Goal: Communication & Community: Answer question/provide support

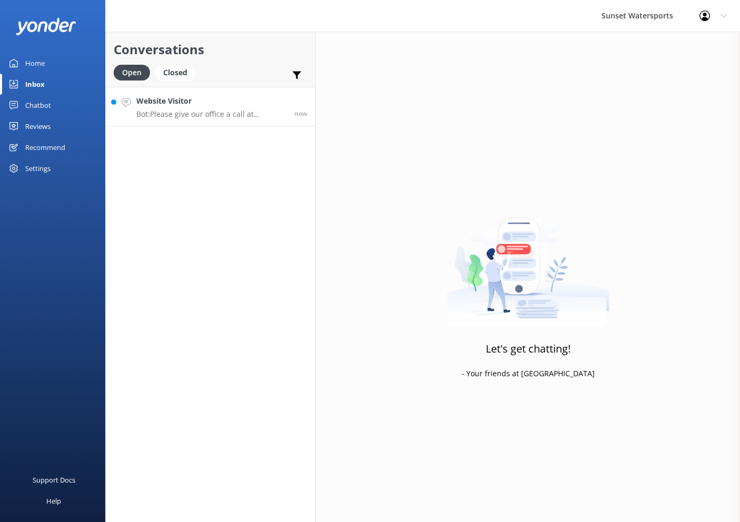
click at [244, 102] on h4 "Website Visitor" at bounding box center [211, 101] width 150 height 12
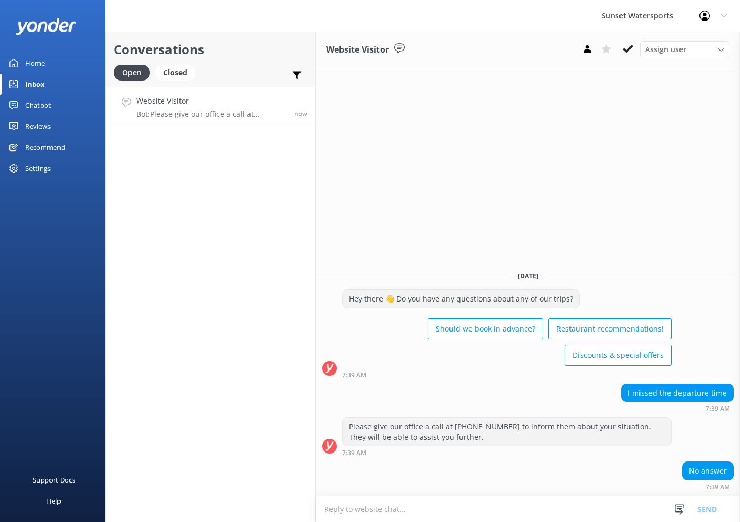
click at [447, 510] on textarea at bounding box center [528, 510] width 424 height 26
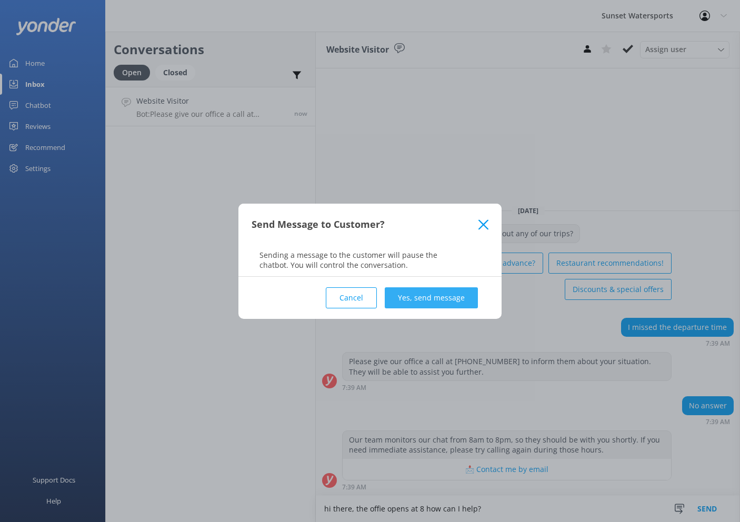
type textarea "hi there, the offie opens at 8 how can I help?"
click at [458, 301] on button "Yes, send message" at bounding box center [431, 297] width 93 height 21
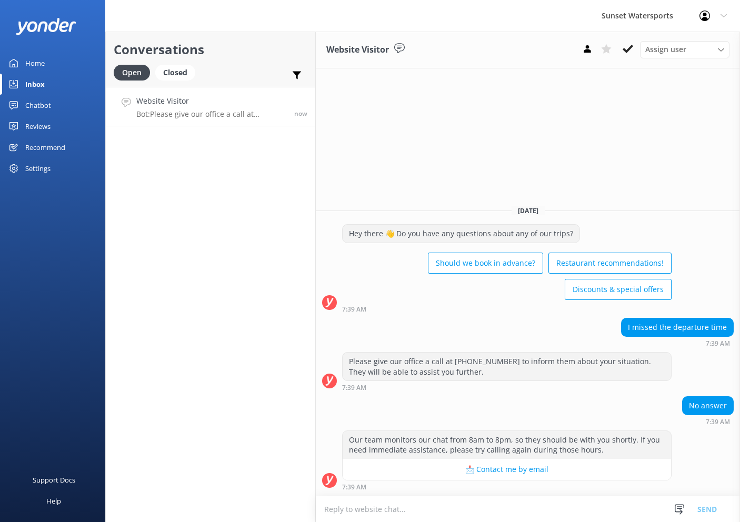
click at [437, 512] on textarea at bounding box center [528, 510] width 424 height 26
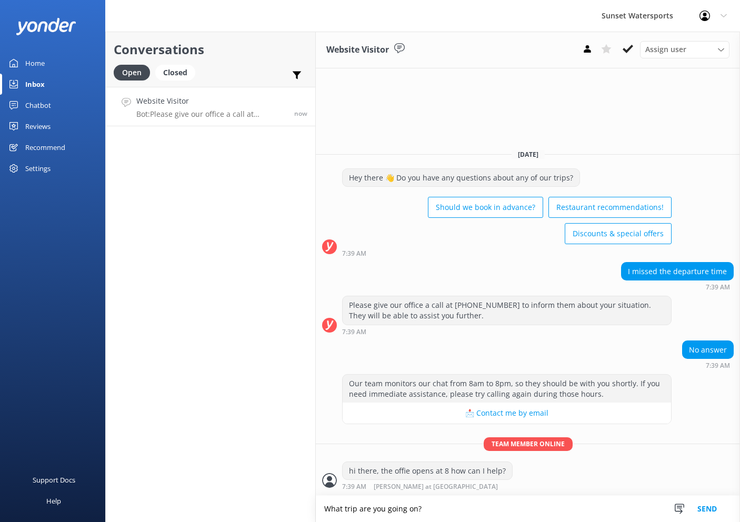
type textarea "What trip are you going on?"
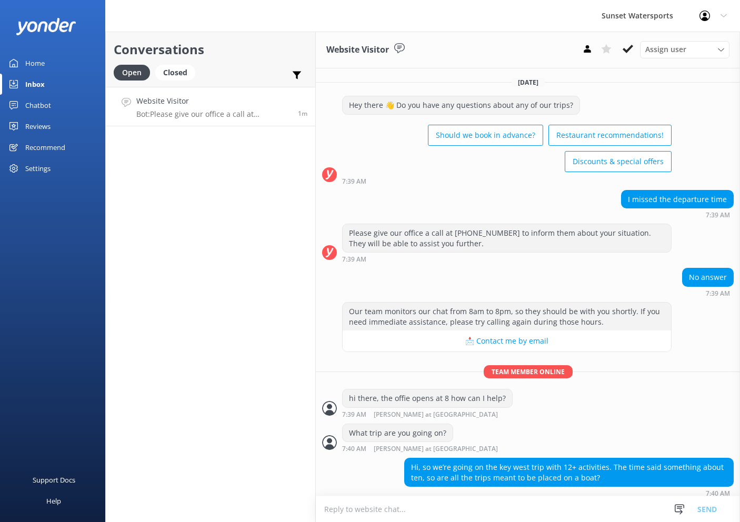
scroll to position [3, 0]
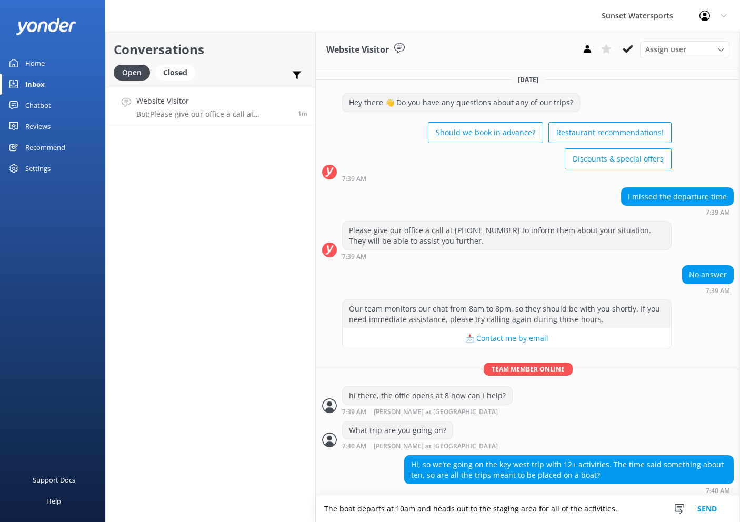
type textarea "The boat departs at 10am and heads out to the staging area for all of the activ…"
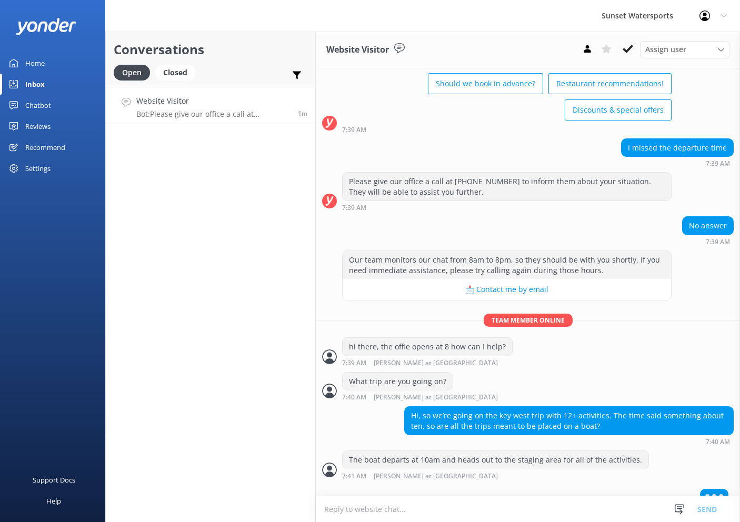
scroll to position [62, 0]
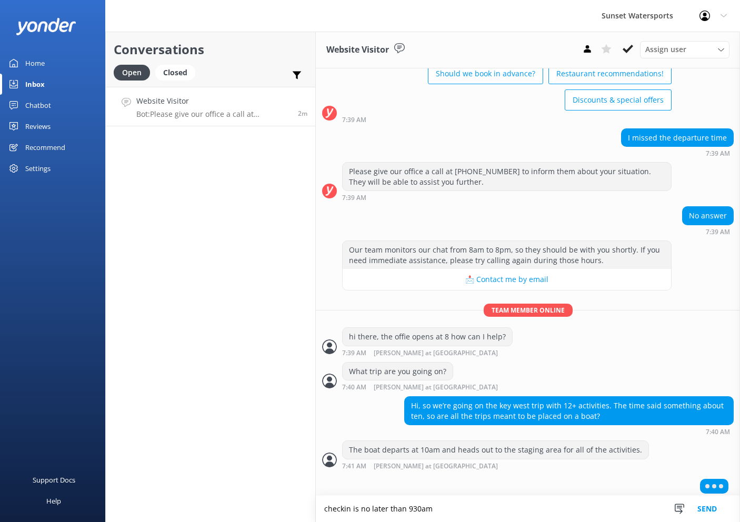
type textarea "checkin is no later than 930am"
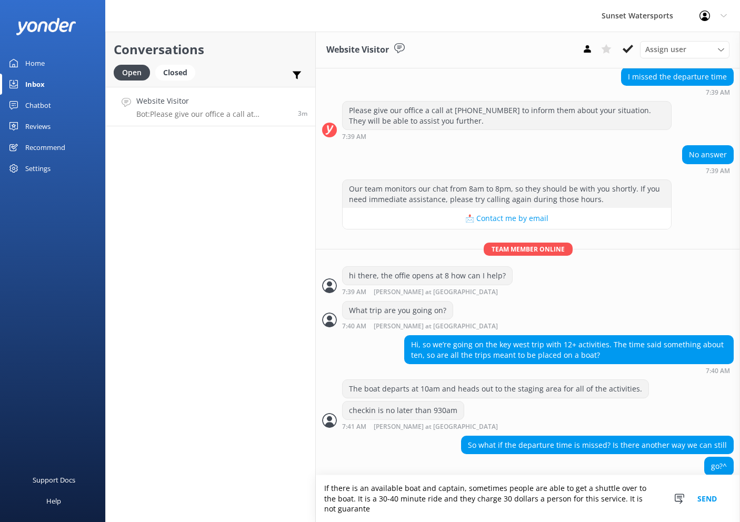
scroll to position [133, 0]
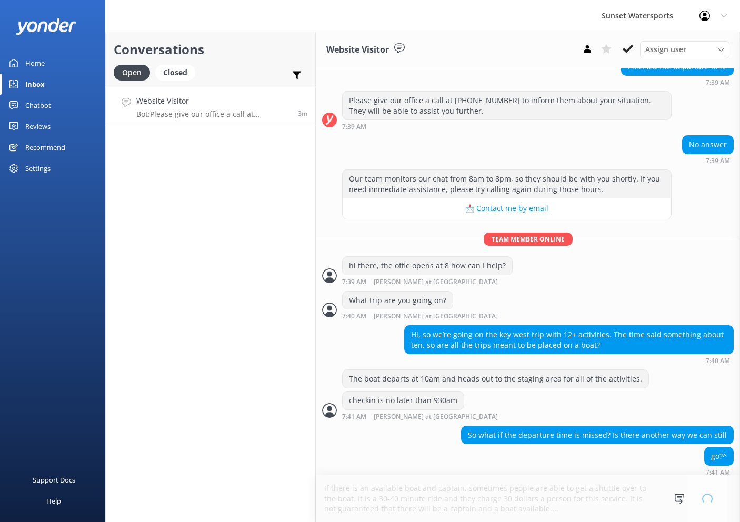
type textarea "If there is an available boat and captain, sometimes people are able to get a s…"
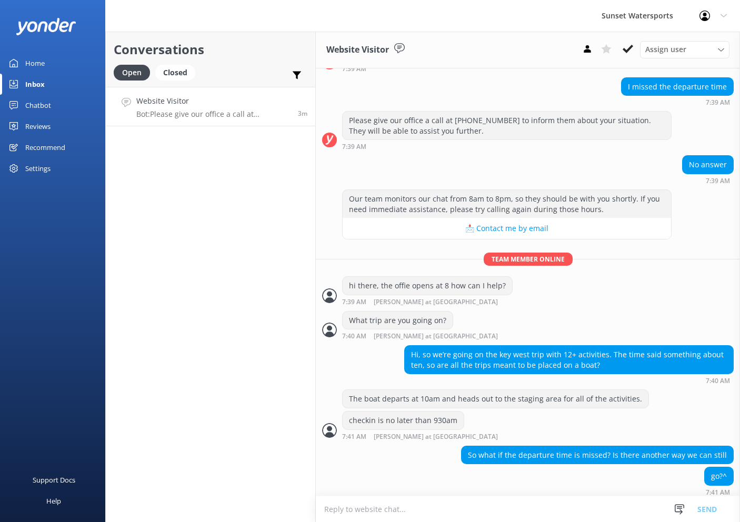
scroll to position [167, 0]
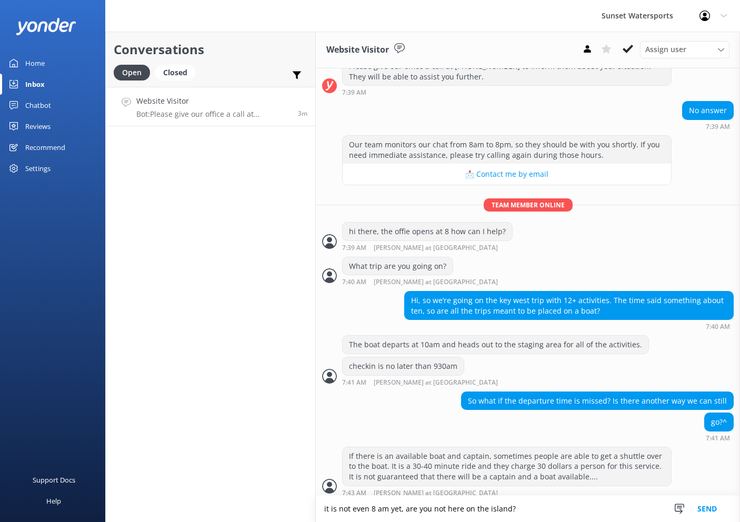
type textarea "it is not even 8 am yet, are you not here on the island?"
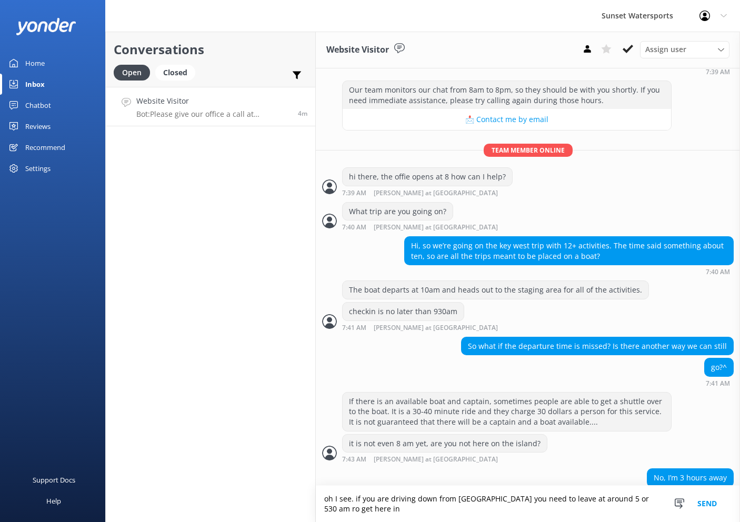
scroll to position [232, 0]
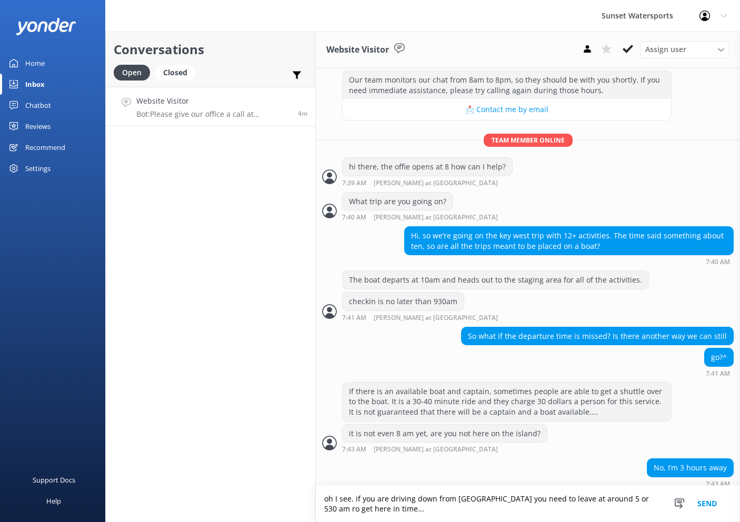
type textarea "oh I see. if you are driving down from Miami you need to leave at around 5 or 5…"
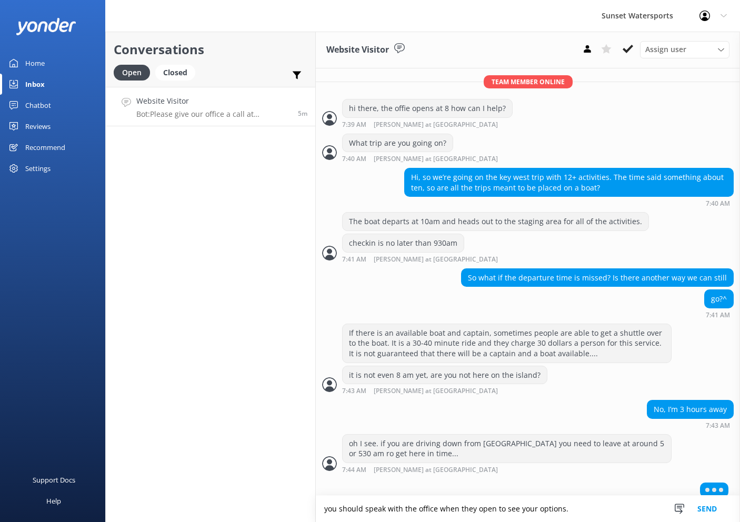
scroll to position [265, 0]
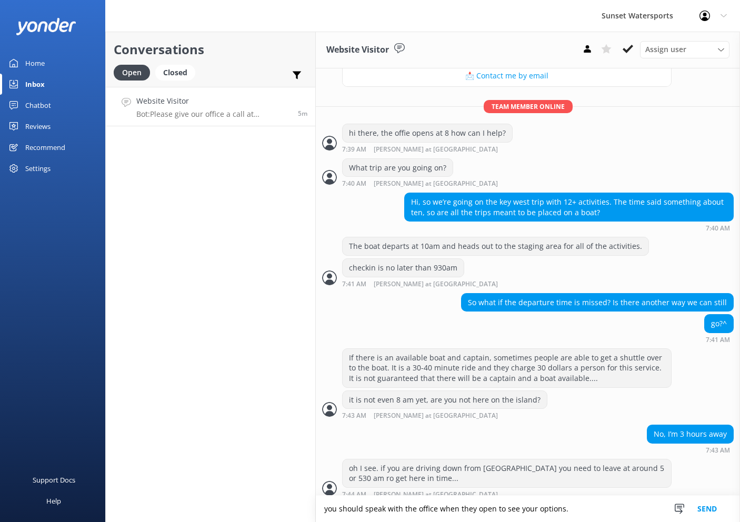
type textarea "you should speak with the office when they open to see your options."
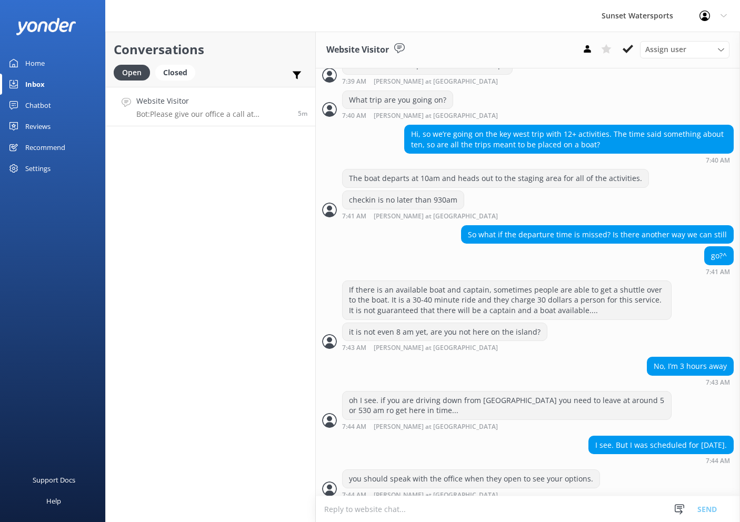
scroll to position [367, 0]
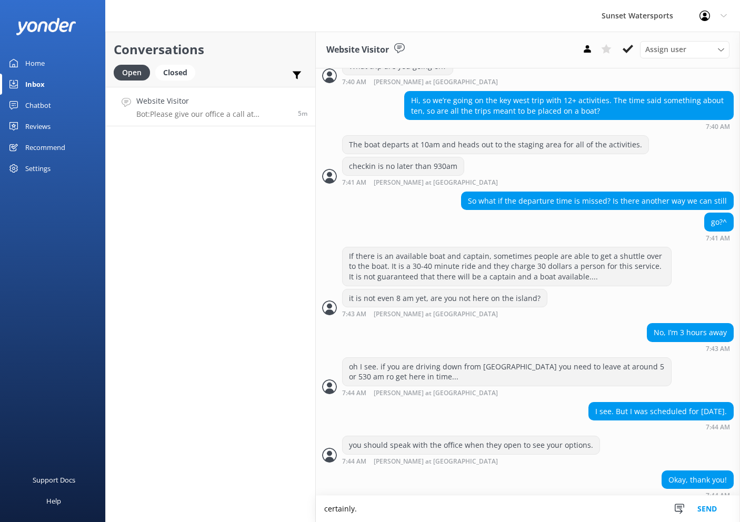
type textarea "certainly."
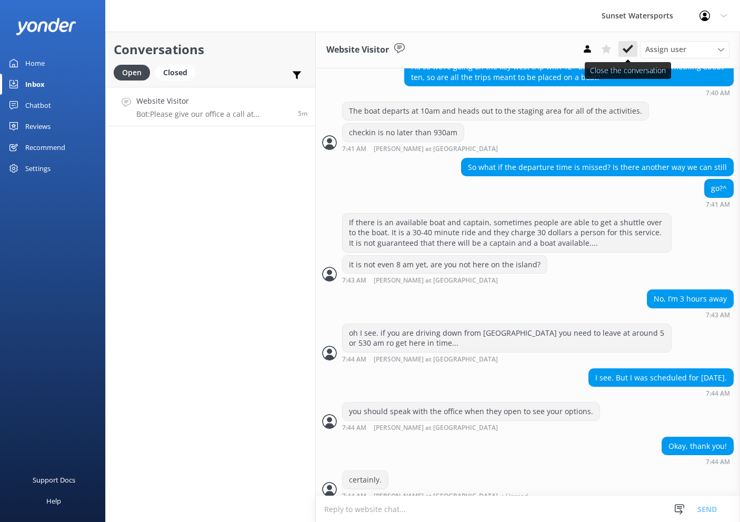
click at [622, 47] on button at bounding box center [628, 49] width 19 height 16
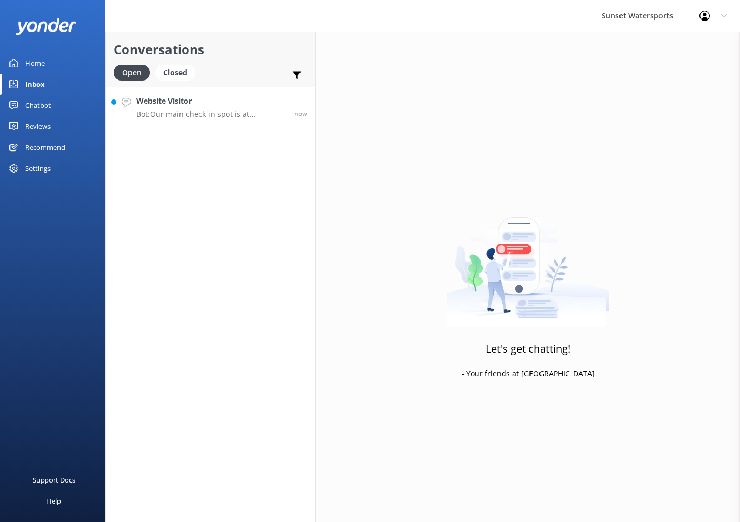
click at [210, 97] on h4 "Website Visitor" at bounding box center [211, 101] width 150 height 12
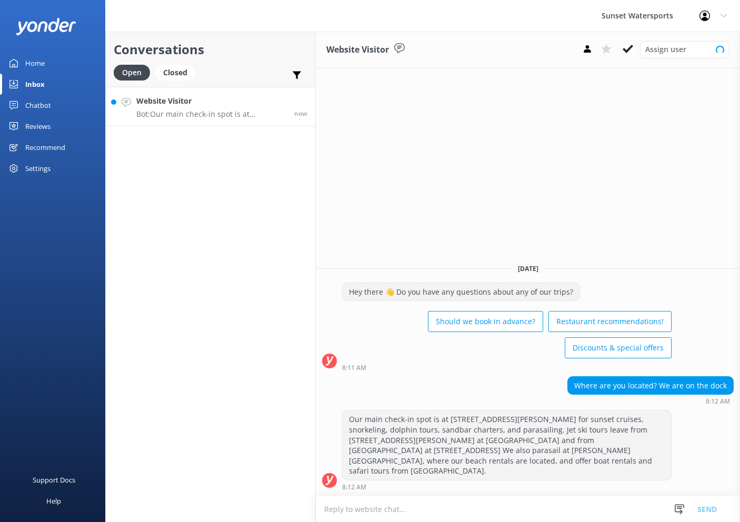
click at [489, 509] on textarea at bounding box center [528, 510] width 424 height 26
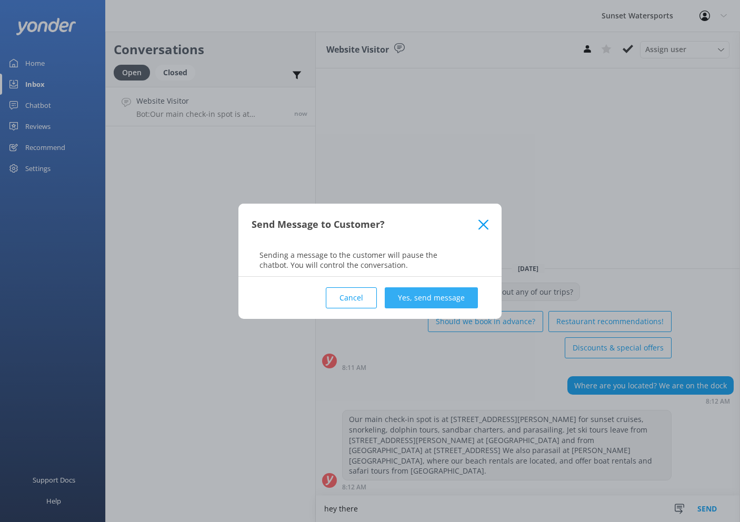
type textarea "hey there"
click at [448, 302] on button "Yes, send message" at bounding box center [431, 297] width 93 height 21
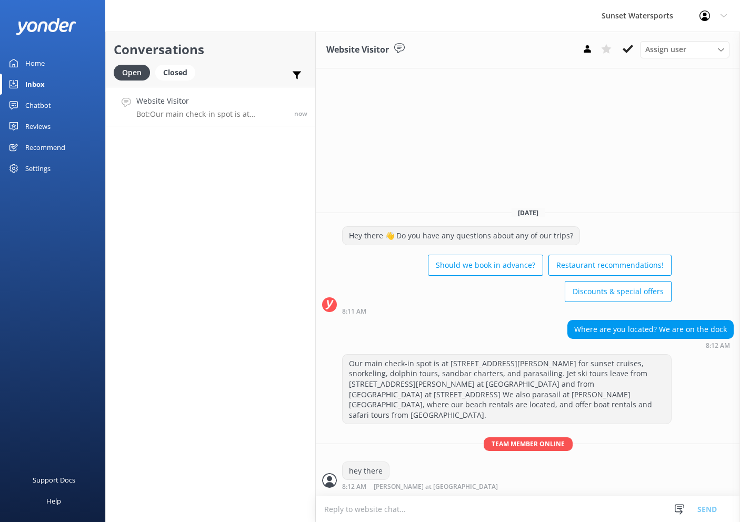
click at [458, 513] on textarea at bounding box center [528, 510] width 424 height 26
type textarea "what's your number ill call you and guide you"
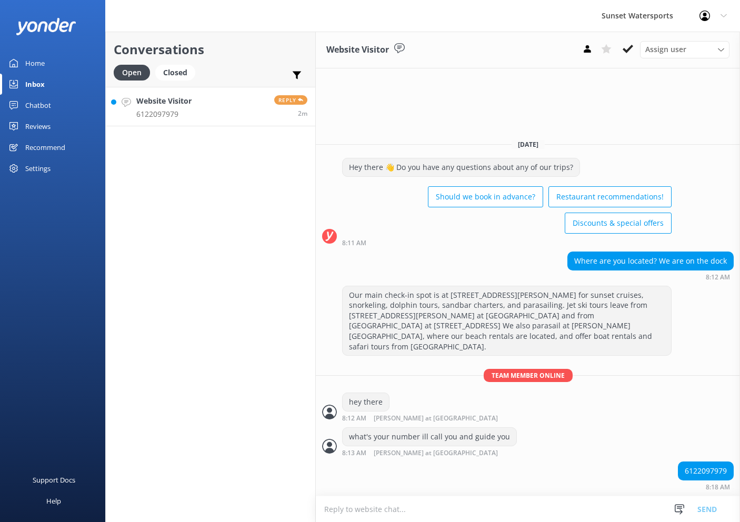
click at [226, 127] on div "Conversations Open Closed Important Assigned to me Unassigned Website Visitor 6…" at bounding box center [210, 277] width 211 height 491
click at [221, 110] on link "Website Visitor 6122097979 Reply 2m" at bounding box center [211, 106] width 210 height 39
click at [628, 50] on use at bounding box center [628, 49] width 11 height 8
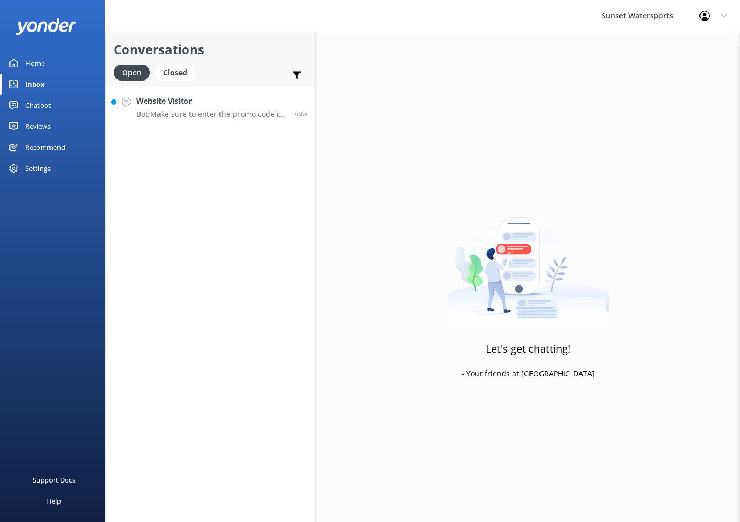
click at [214, 106] on h4 "Website Visitor" at bounding box center [211, 101] width 150 height 12
